Goal: Book appointment/travel/reservation

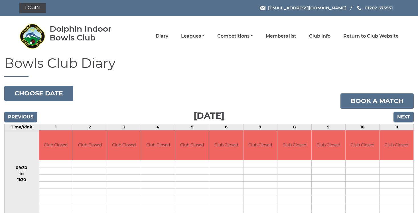
scroll to position [26, 0]
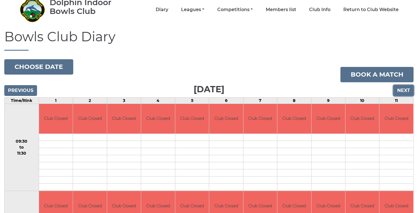
click at [405, 89] on input "Next" at bounding box center [403, 90] width 20 height 11
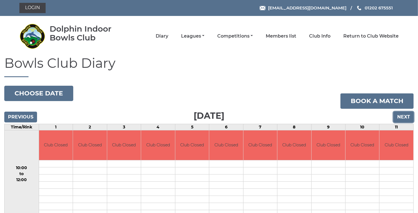
click at [405, 116] on input "Next" at bounding box center [403, 117] width 20 height 11
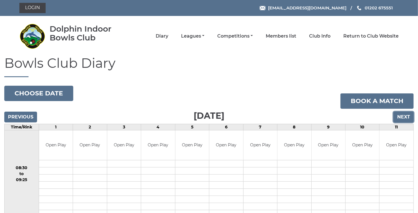
click at [400, 116] on input "Next" at bounding box center [403, 117] width 20 height 11
click at [407, 114] on input "Next" at bounding box center [403, 117] width 20 height 11
click at [404, 114] on input "Next" at bounding box center [403, 117] width 20 height 11
click at [406, 116] on input "Next" at bounding box center [403, 117] width 20 height 11
click at [404, 116] on input "Next" at bounding box center [403, 117] width 20 height 11
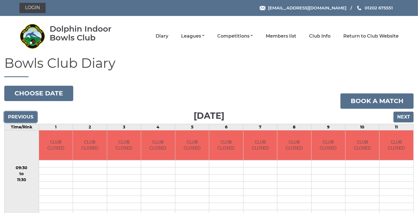
click at [21, 116] on input "Previous" at bounding box center [20, 117] width 33 height 11
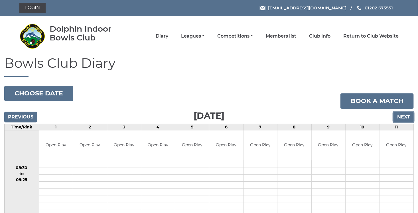
click at [404, 116] on input "Next" at bounding box center [403, 117] width 20 height 11
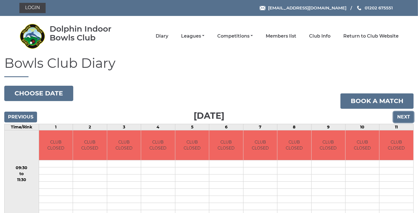
click at [400, 118] on input "Next" at bounding box center [403, 117] width 20 height 11
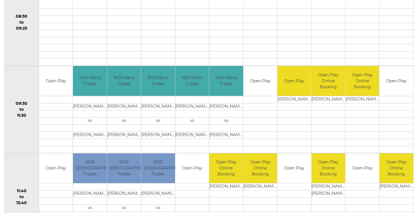
scroll to position [27, 0]
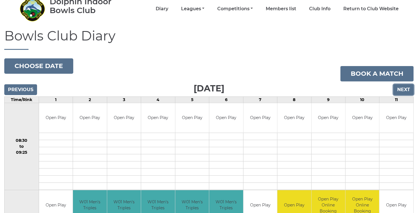
click at [401, 91] on input "Next" at bounding box center [403, 89] width 20 height 11
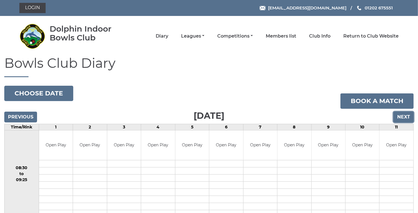
click at [400, 116] on input "Next" at bounding box center [403, 117] width 20 height 11
click at [404, 118] on input "Next" at bounding box center [403, 117] width 20 height 11
click at [402, 117] on input "Next" at bounding box center [403, 117] width 20 height 11
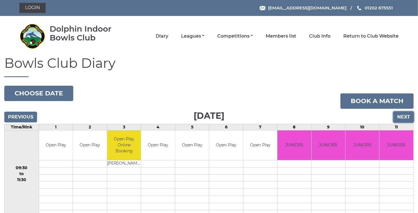
click at [403, 116] on input "Next" at bounding box center [403, 117] width 20 height 11
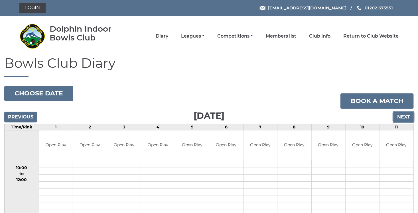
click at [404, 116] on input "Next" at bounding box center [403, 117] width 20 height 11
click at [24, 117] on input "Previous" at bounding box center [20, 117] width 33 height 11
click at [398, 114] on input "Next" at bounding box center [403, 117] width 20 height 11
click at [404, 119] on input "Next" at bounding box center [403, 117] width 20 height 11
click at [402, 115] on input "Next" at bounding box center [403, 117] width 20 height 11
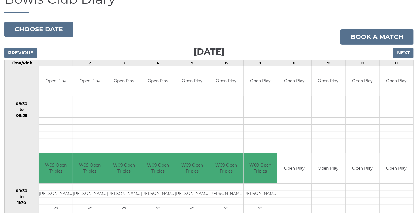
scroll to position [2, 0]
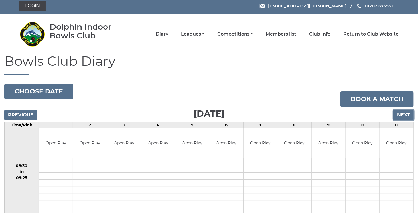
click at [400, 115] on input "Next" at bounding box center [403, 115] width 20 height 11
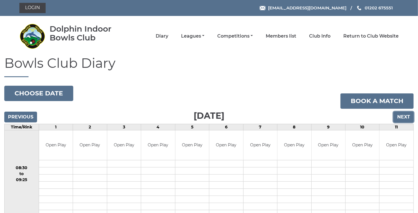
click at [405, 118] on input "Next" at bounding box center [403, 117] width 20 height 11
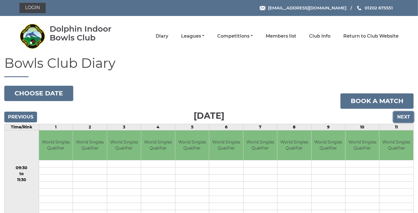
click at [400, 117] on input "Next" at bounding box center [403, 117] width 20 height 11
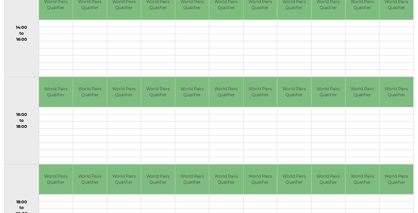
scroll to position [368, 0]
